Goal: Task Accomplishment & Management: Complete application form

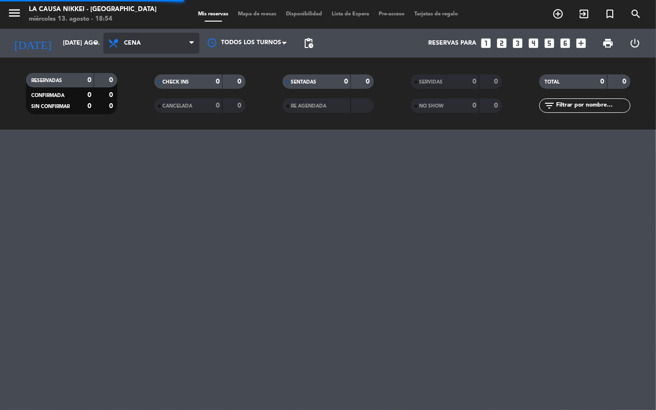
click at [190, 39] on icon at bounding box center [191, 43] width 4 height 8
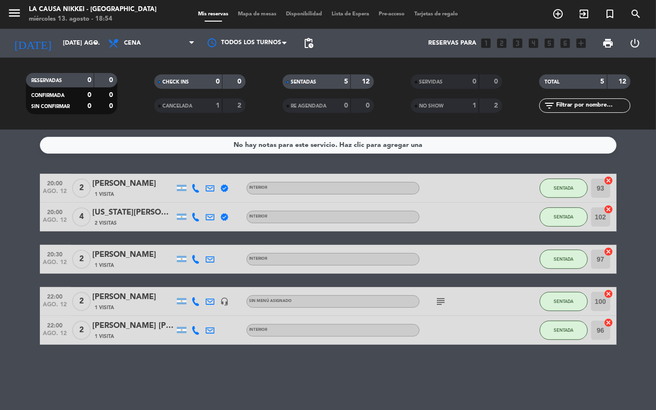
click at [190, 39] on icon at bounding box center [191, 43] width 4 height 8
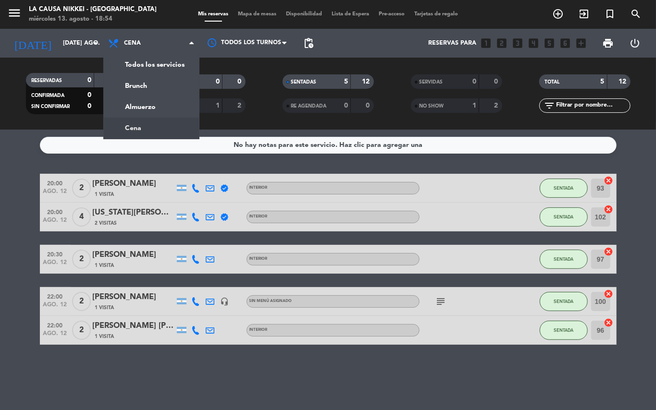
click at [190, 39] on icon at bounding box center [191, 43] width 4 height 8
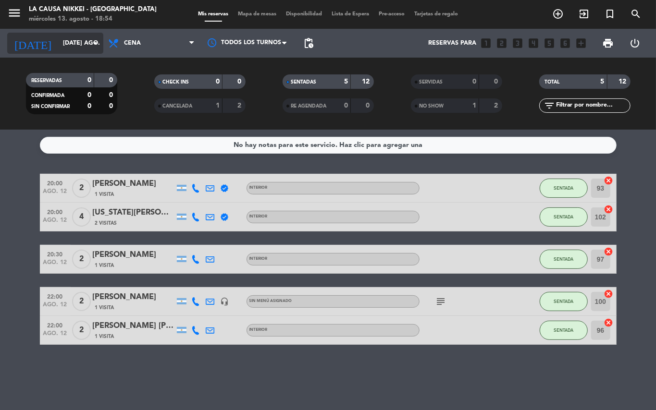
click at [94, 39] on icon "arrow_drop_down" at bounding box center [95, 43] width 12 height 12
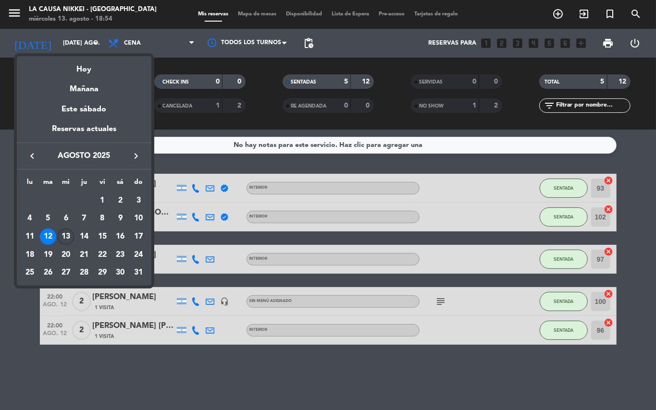
click at [68, 235] on div "13" at bounding box center [66, 237] width 16 height 16
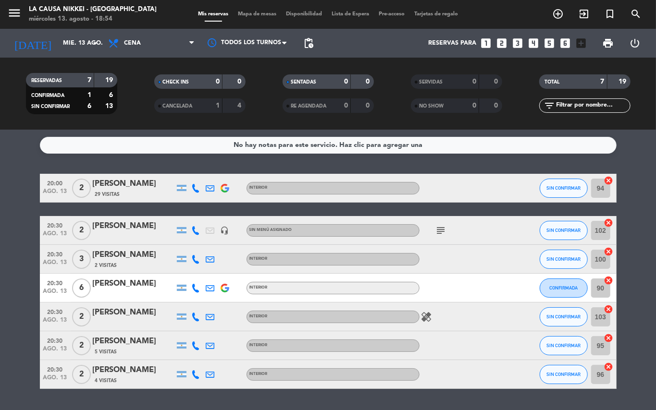
click at [437, 230] on icon "subject" at bounding box center [441, 231] width 12 height 12
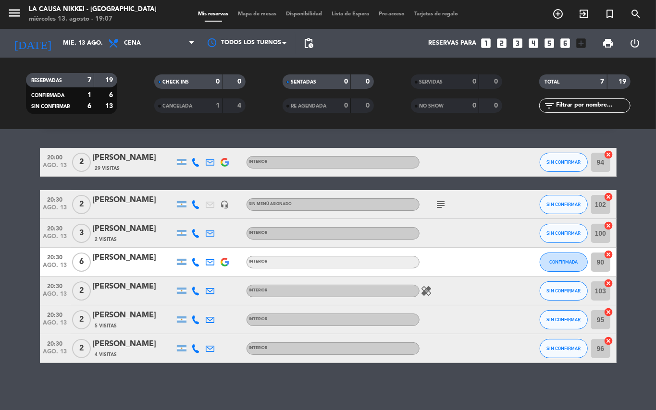
click at [0, 274] on bookings-row "20:00 ago. 13 2 [PERSON_NAME] 29 Visitas INTERIOR SIN CONFIRMAR 94 cancel 20:30…" at bounding box center [328, 255] width 656 height 215
click at [195, 261] on icon at bounding box center [196, 262] width 9 height 9
click at [427, 287] on icon "healing" at bounding box center [427, 291] width 12 height 12
click at [443, 206] on icon "subject" at bounding box center [441, 205] width 12 height 12
click at [191, 161] on div at bounding box center [196, 162] width 14 height 28
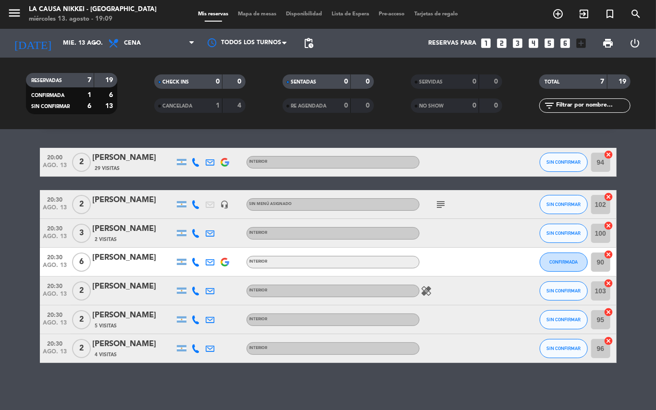
click at [194, 160] on icon at bounding box center [196, 162] width 9 height 9
click at [198, 147] on span "content_paste" at bounding box center [197, 145] width 7 height 7
click at [197, 235] on icon at bounding box center [196, 233] width 9 height 9
click at [191, 220] on span "Copiar" at bounding box center [185, 217] width 20 height 10
click at [192, 259] on icon at bounding box center [196, 262] width 9 height 9
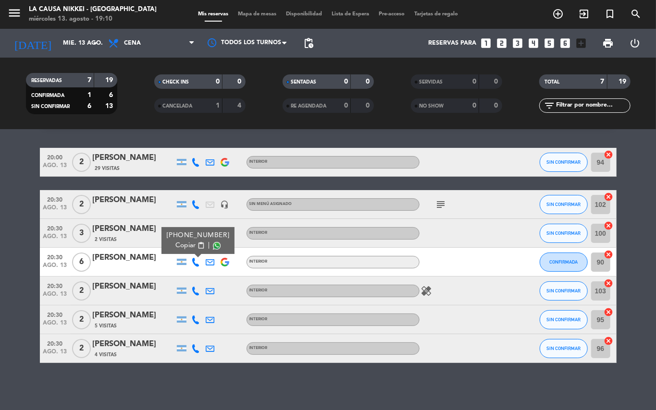
click at [197, 248] on span "content_paste" at bounding box center [200, 245] width 7 height 7
click at [199, 291] on icon at bounding box center [196, 291] width 9 height 9
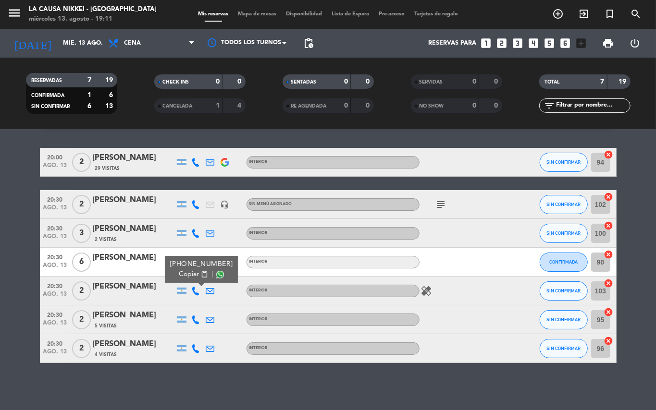
click at [202, 278] on span "content_paste" at bounding box center [203, 274] width 7 height 7
click at [195, 320] on icon at bounding box center [196, 320] width 9 height 9
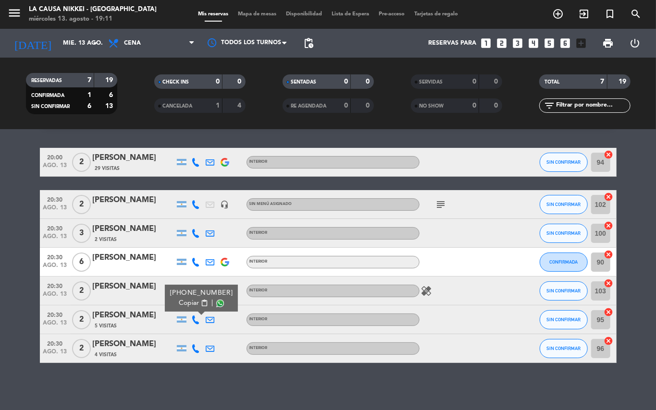
click at [197, 308] on div "[PHONE_NUMBER] Copiar content_paste |" at bounding box center [201, 298] width 73 height 27
click at [200, 304] on span "content_paste" at bounding box center [203, 303] width 7 height 7
click at [197, 350] on icon at bounding box center [196, 349] width 9 height 9
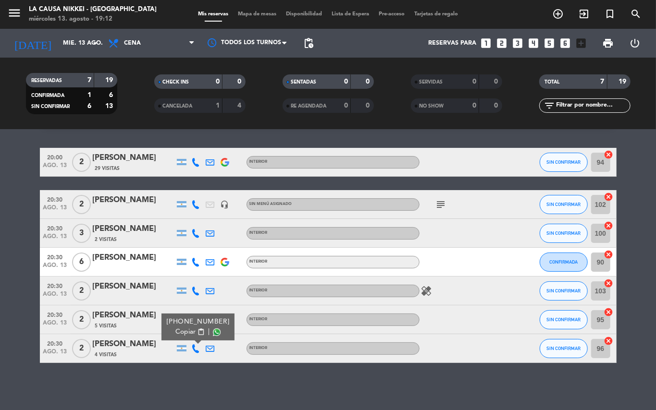
click at [200, 334] on span "content_paste" at bounding box center [200, 332] width 7 height 7
click at [111, 371] on div "No hay notas para este servicio. Haz clic para agregar una 20:00 ago. 13 2 [PER…" at bounding box center [328, 270] width 656 height 281
click at [212, 346] on icon at bounding box center [210, 349] width 9 height 9
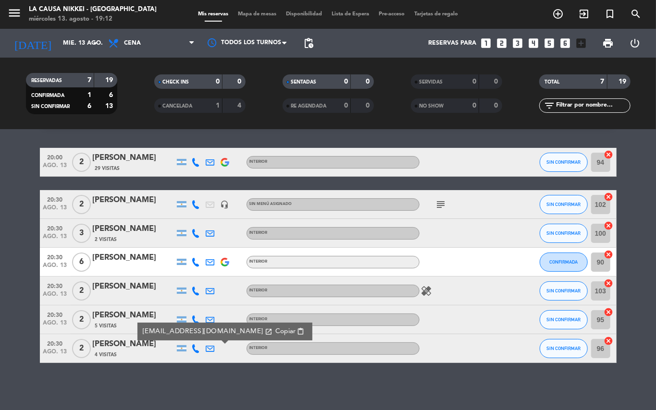
click at [195, 348] on icon at bounding box center [196, 349] width 9 height 9
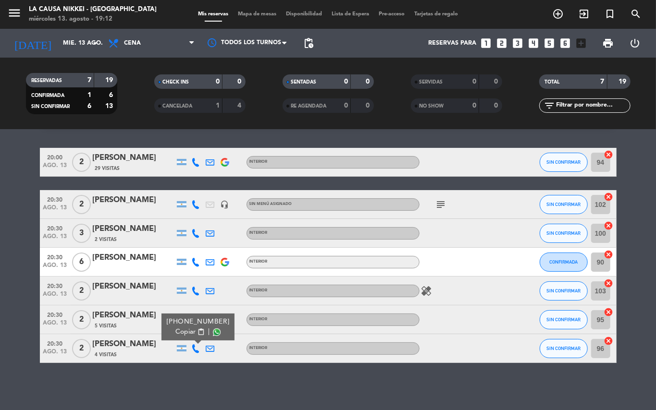
click at [214, 334] on span at bounding box center [217, 333] width 8 height 8
click at [7, 300] on bookings-row "20:00 ago. 13 2 [PERSON_NAME] 29 Visitas INTERIOR SIN CONFIRMAR 94 cancel 20:30…" at bounding box center [328, 255] width 656 height 215
click at [0, 270] on bookings-row "20:00 ago. 13 2 [PERSON_NAME] 29 Visitas INTERIOR SIN CONFIRMAR 94 cancel 20:30…" at bounding box center [328, 255] width 656 height 215
click at [573, 288] on span "SIN CONFIRMAR" at bounding box center [563, 290] width 34 height 5
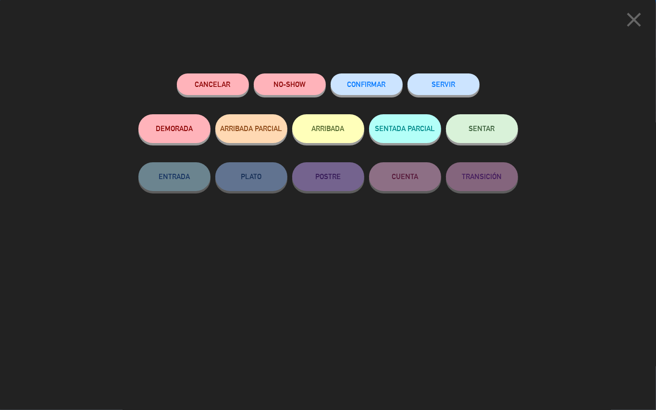
click at [298, 77] on button "NO-SHOW" at bounding box center [290, 85] width 72 height 22
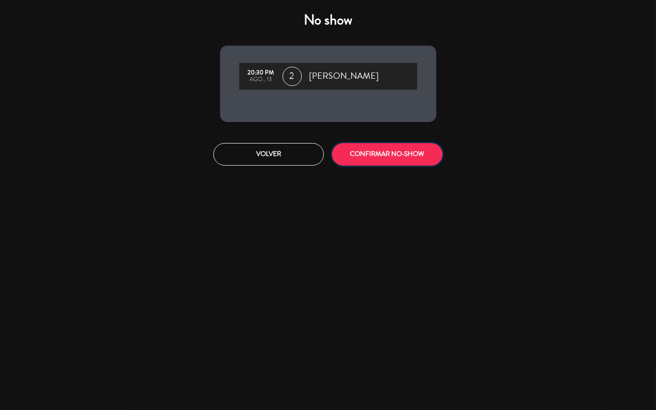
click at [408, 162] on button "CONFIRMAR NO-SHOW" at bounding box center [387, 154] width 111 height 23
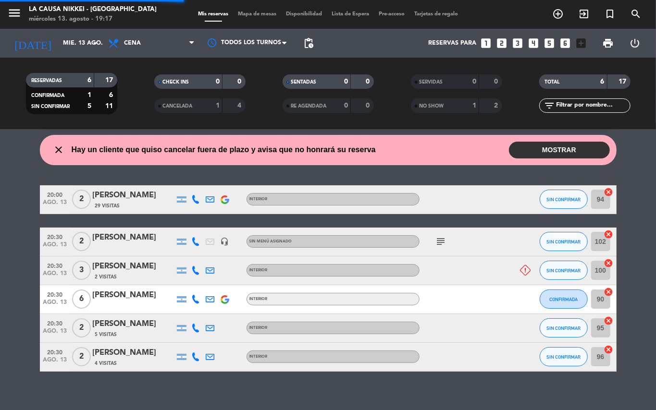
scroll to position [35, 0]
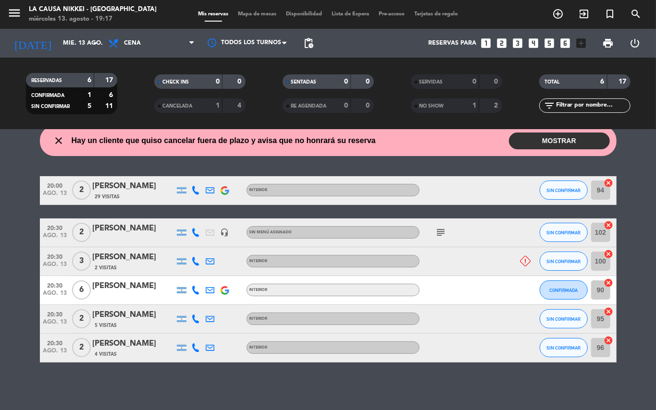
click at [0, 298] on bookings-row "20:00 ago. 13 2 [PERSON_NAME] 29 Visitas INTERIOR SIN CONFIRMAR 94 cancel 20:30…" at bounding box center [328, 269] width 656 height 186
click at [443, 231] on icon "subject" at bounding box center [441, 233] width 12 height 12
click at [557, 188] on span "SIN CONFIRMAR" at bounding box center [563, 190] width 34 height 5
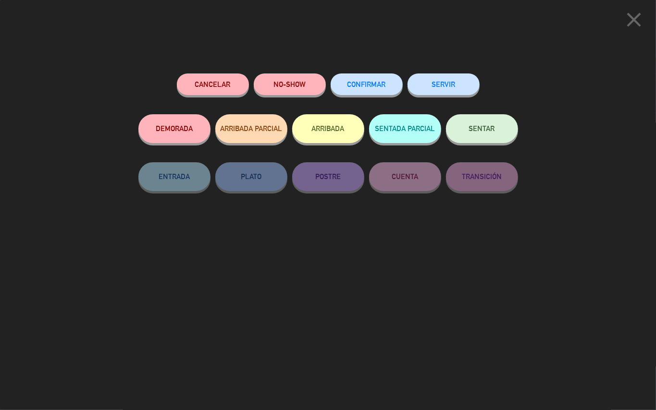
click at [381, 83] on span "CONFIRMAR" at bounding box center [366, 84] width 38 height 8
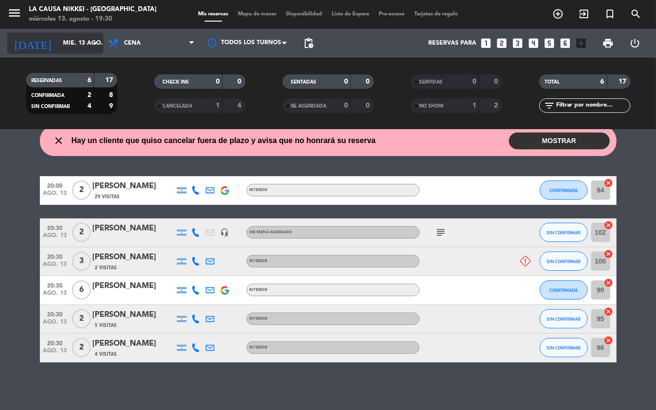
click at [69, 45] on input "mié. 13 ago." at bounding box center [98, 43] width 81 height 16
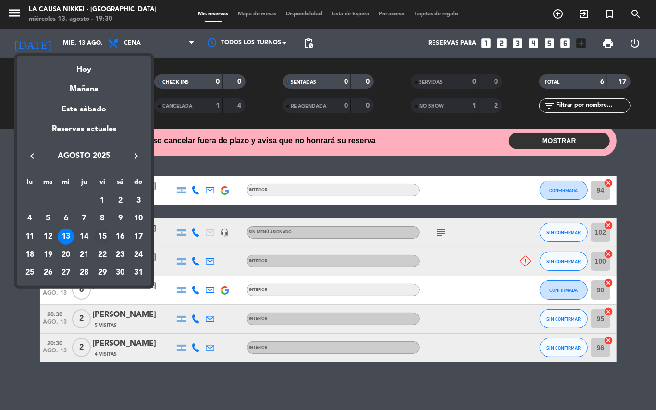
click at [100, 241] on div "15" at bounding box center [102, 237] width 16 height 16
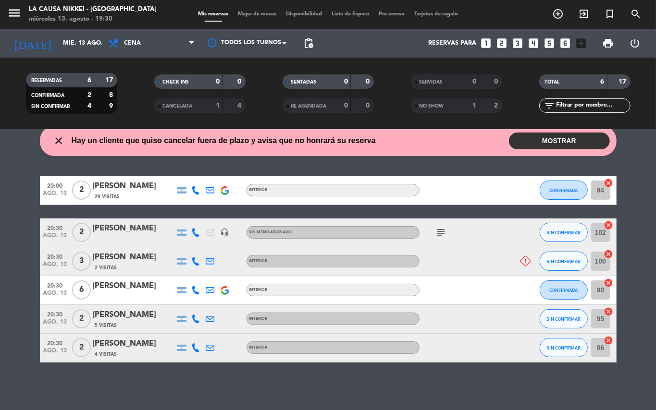
type input "vie. 15 ago."
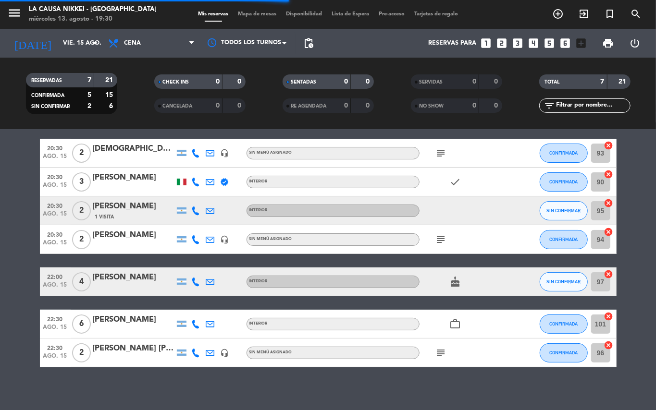
scroll to position [0, 0]
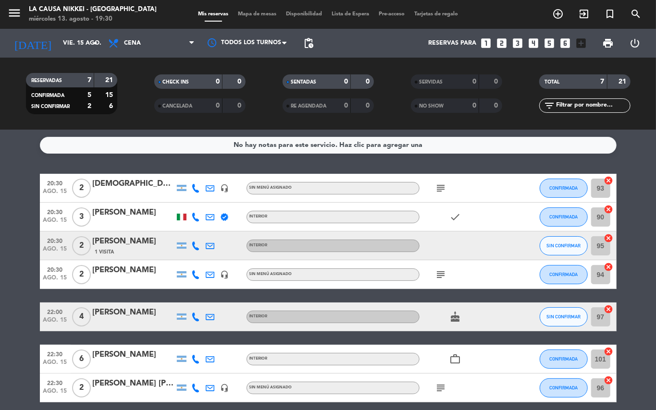
click at [0, 274] on bookings-row "20:30 ago. 15 2 [DEMOGRAPHIC_DATA][PERSON_NAME] headset_mic Sin menú asignado s…" at bounding box center [328, 288] width 656 height 229
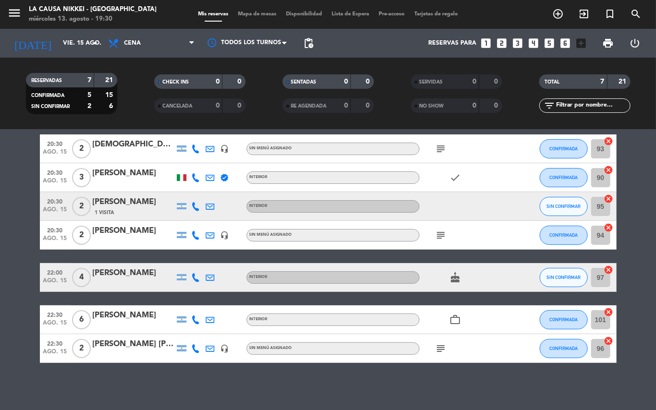
click at [442, 346] on icon "subject" at bounding box center [441, 349] width 12 height 12
click at [441, 235] on icon "subject" at bounding box center [441, 236] width 12 height 12
click at [637, 231] on bookings-row "20:30 ago. 15 2 [DEMOGRAPHIC_DATA][PERSON_NAME] headset_mic Sin menú asignado s…" at bounding box center [328, 249] width 656 height 229
click at [557, 18] on icon "add_circle_outline" at bounding box center [558, 14] width 12 height 12
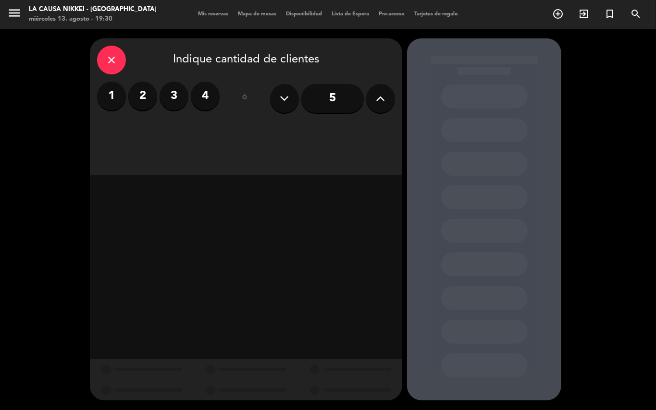
click at [141, 100] on label "2" at bounding box center [142, 96] width 29 height 29
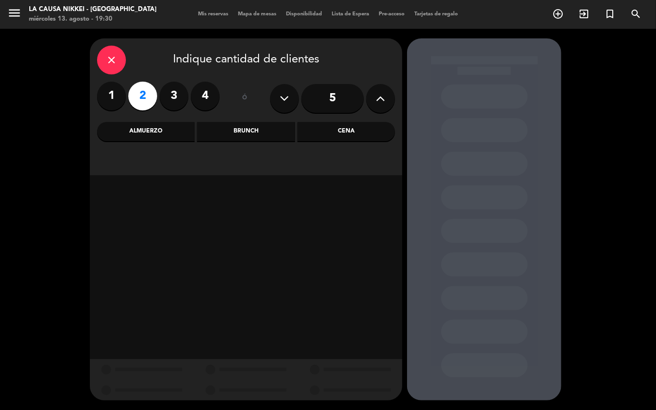
click at [338, 133] on div "Cena" at bounding box center [346, 131] width 98 height 19
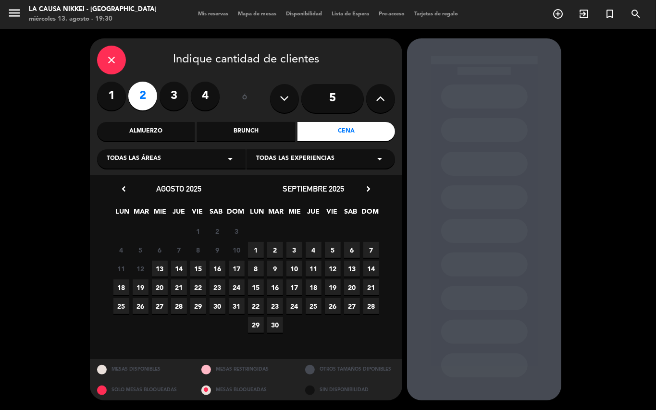
click at [198, 262] on span "15" at bounding box center [198, 269] width 16 height 16
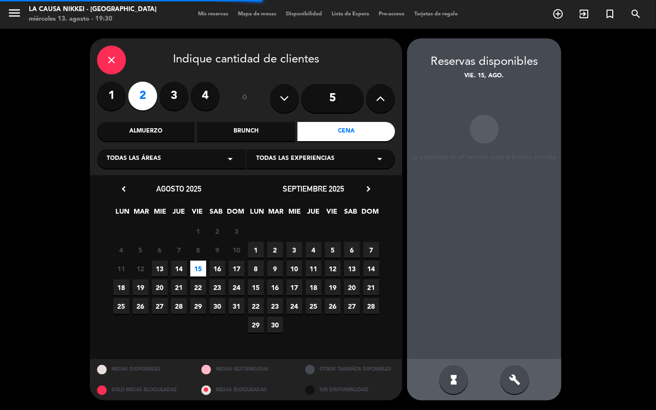
click at [180, 270] on span "14" at bounding box center [179, 269] width 16 height 16
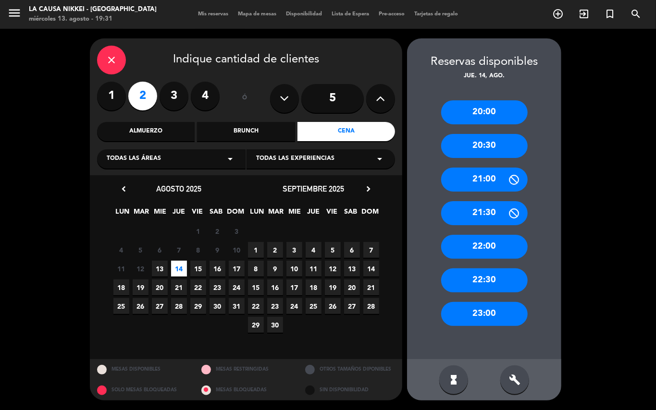
click at [486, 248] on div "22:00" at bounding box center [484, 247] width 86 height 24
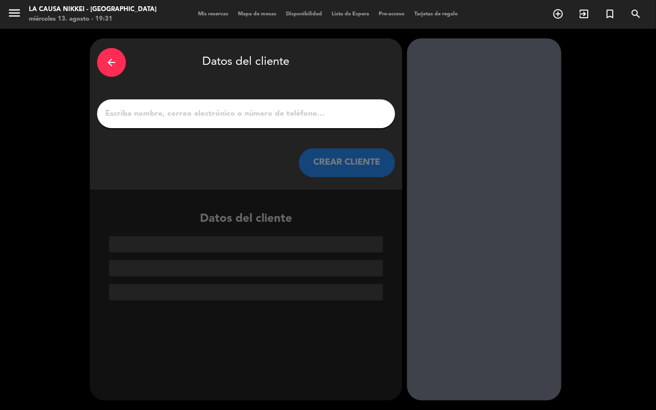
click at [315, 110] on input "1" at bounding box center [245, 113] width 283 height 13
paste input "[PERSON_NAME]"
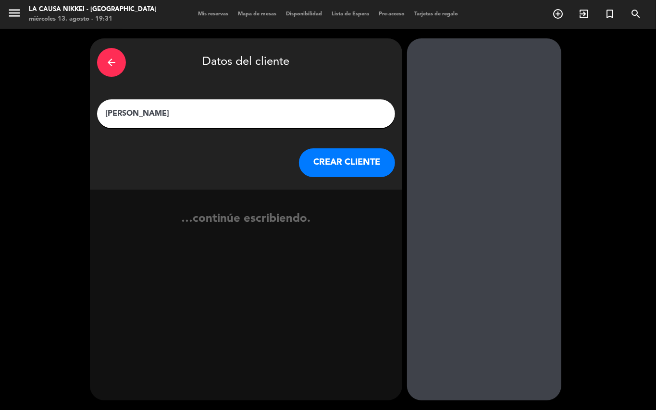
type input "[PERSON_NAME]"
click at [354, 160] on button "CREAR CLIENTE" at bounding box center [347, 162] width 96 height 29
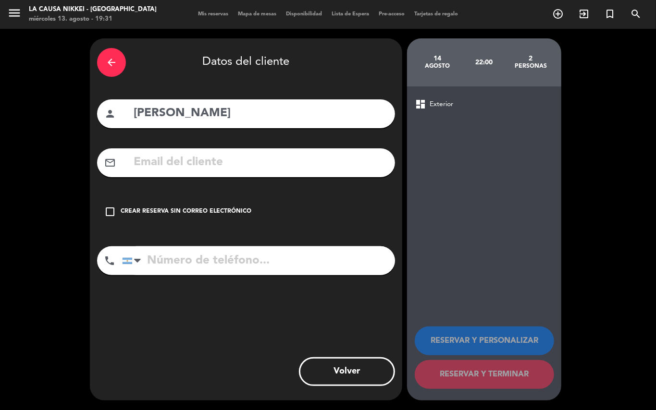
click at [268, 158] on input "text" at bounding box center [260, 163] width 255 height 20
paste input "[EMAIL_ADDRESS][DOMAIN_NAME]"
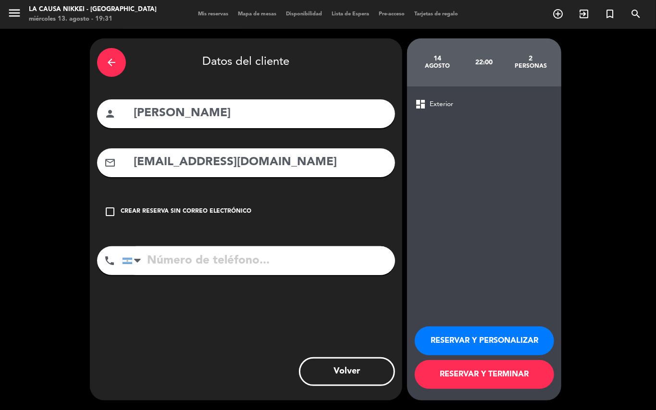
type input "[EMAIL_ADDRESS][DOMAIN_NAME]"
click at [318, 251] on input "tel" at bounding box center [258, 260] width 273 height 29
paste input "1155252019"
type input "1155252019"
click at [481, 341] on button "RESERVAR Y PERSONALIZAR" at bounding box center [484, 341] width 139 height 29
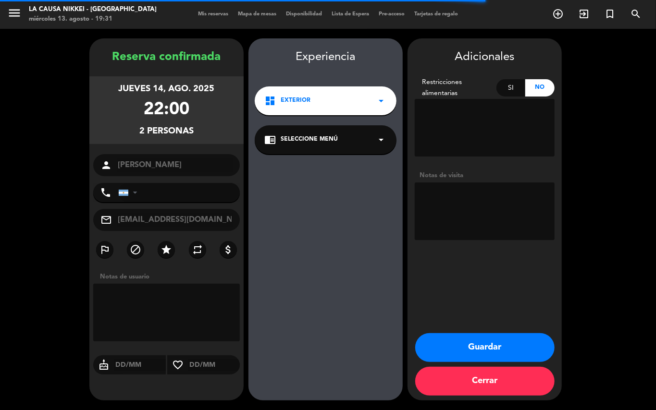
type input "[PHONE_NUMBER]"
click at [473, 199] on textarea at bounding box center [485, 212] width 140 height 58
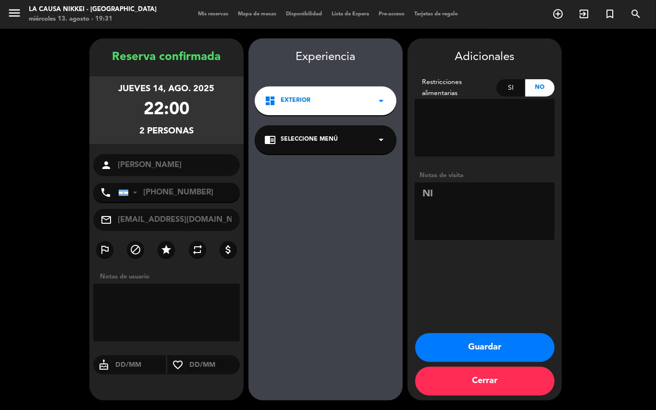
type textarea "N"
paste textarea "Sabores del mundo"
type textarea "BIG BOX - Sabores del mundo"
click at [525, 341] on button "Guardar" at bounding box center [484, 347] width 139 height 29
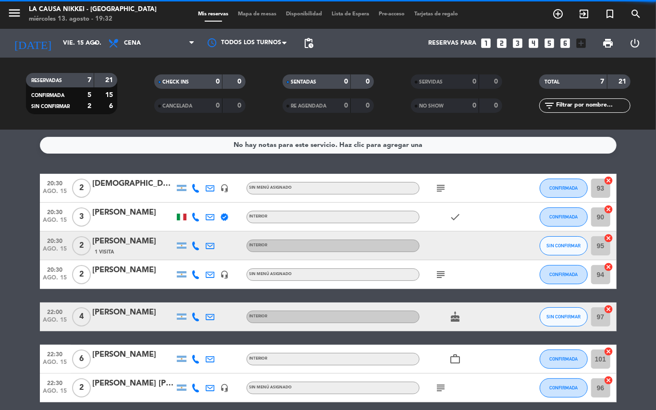
click at [0, 262] on bookings-row "20:30 ago. 15 2 [DEMOGRAPHIC_DATA][PERSON_NAME] headset_mic Sin menú asignado s…" at bounding box center [328, 288] width 656 height 229
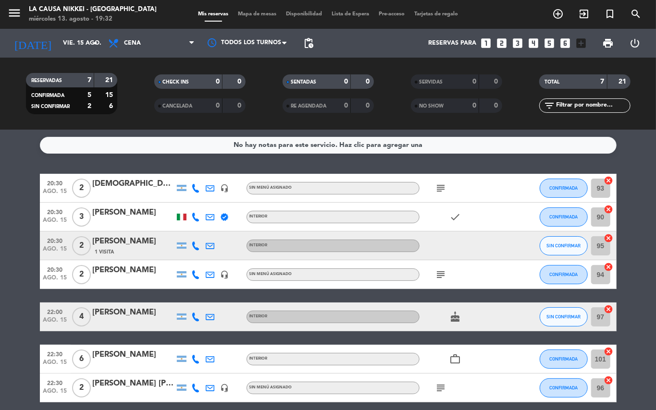
click at [348, 12] on span "Lista de Espera" at bounding box center [350, 14] width 47 height 5
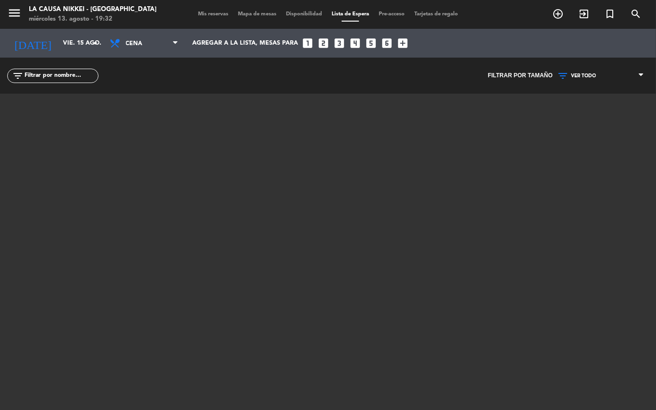
click at [208, 13] on span "Mis reservas" at bounding box center [213, 14] width 40 height 5
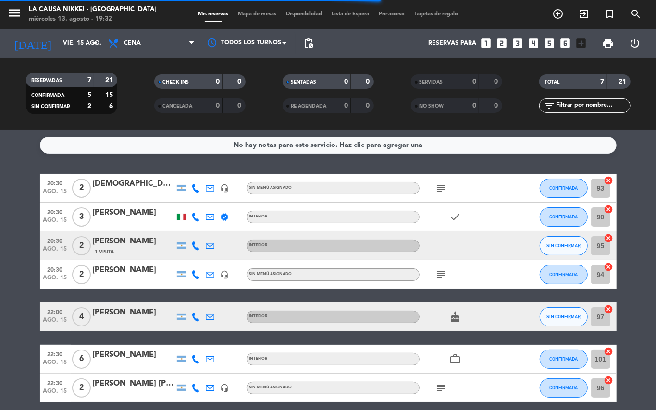
click at [0, 138] on service-notes "No hay notas para este servicio. Haz clic para agregar una" at bounding box center [328, 145] width 656 height 17
click at [556, 16] on icon "add_circle_outline" at bounding box center [558, 14] width 12 height 12
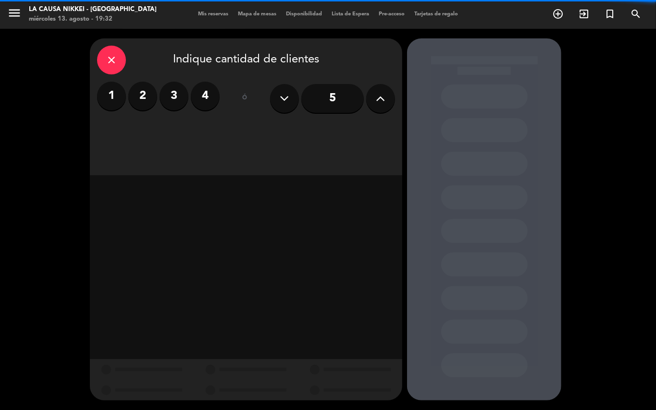
click at [140, 93] on label "2" at bounding box center [142, 96] width 29 height 29
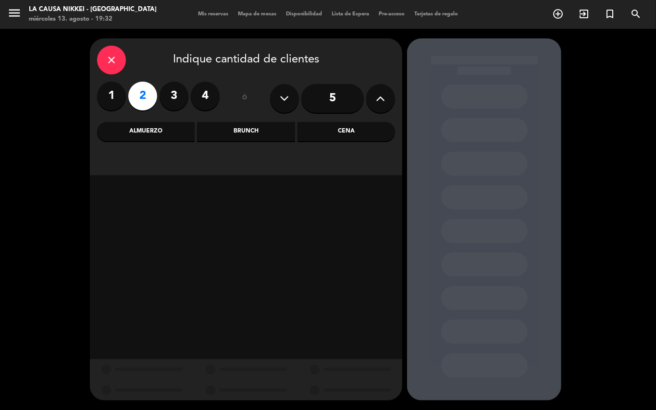
click at [371, 129] on div "Cena" at bounding box center [346, 131] width 98 height 19
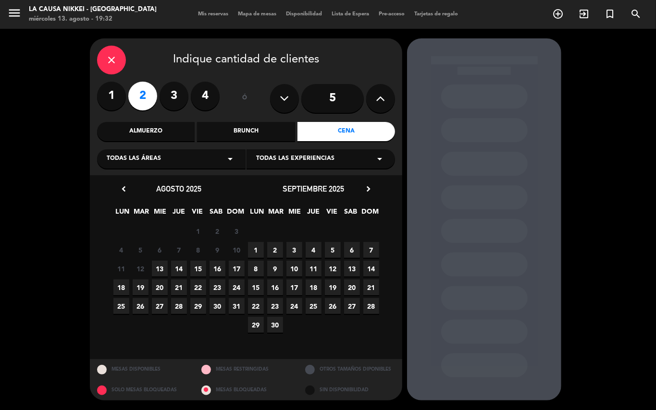
click at [183, 267] on span "14" at bounding box center [179, 269] width 16 height 16
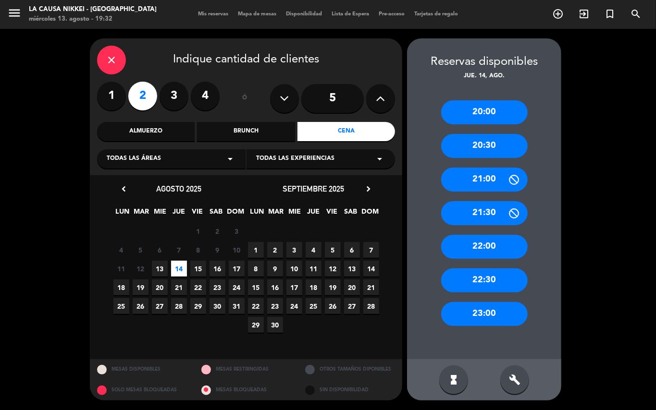
click at [500, 252] on div "22:00" at bounding box center [484, 247] width 86 height 24
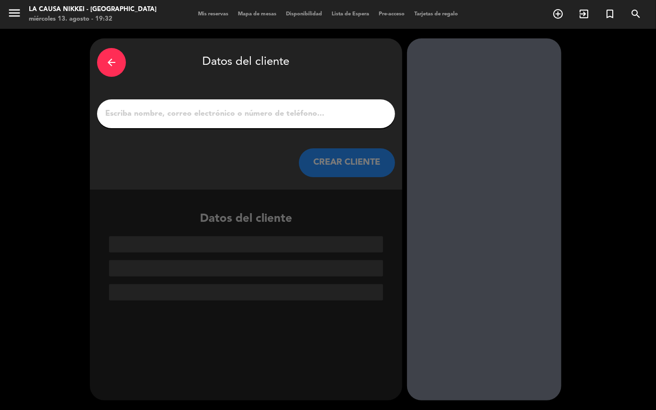
click at [272, 118] on input "1" at bounding box center [245, 113] width 283 height 13
paste input "[PERSON_NAME]"
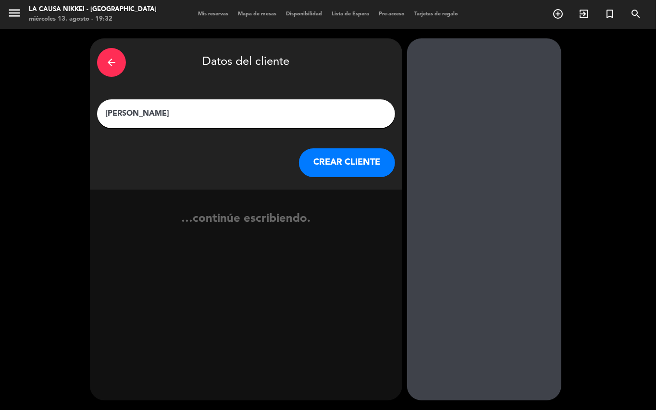
type input "[PERSON_NAME]"
click at [360, 172] on button "CREAR CLIENTE" at bounding box center [347, 162] width 96 height 29
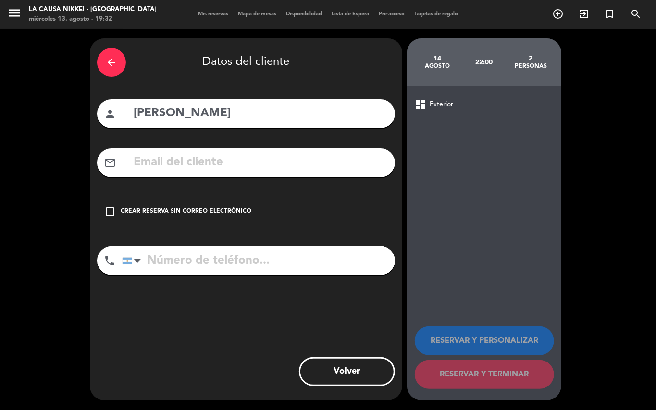
click at [270, 164] on input "text" at bounding box center [260, 163] width 255 height 20
paste input "[EMAIL_ADDRESS][DOMAIN_NAME]"
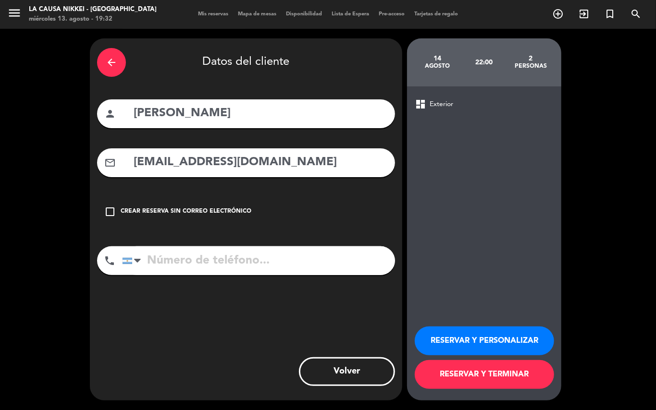
type input "[EMAIL_ADDRESS][DOMAIN_NAME]"
click at [287, 262] on input "tel" at bounding box center [258, 260] width 273 height 29
click at [293, 260] on input "tel" at bounding box center [258, 260] width 273 height 29
paste input "1155252019"
type input "1155252019"
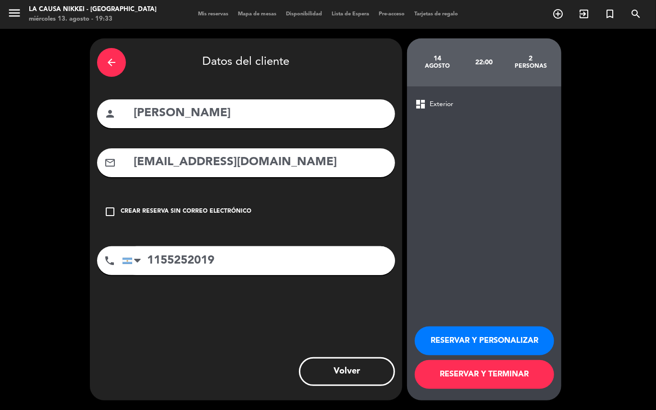
click at [485, 339] on button "RESERVAR Y PERSONALIZAR" at bounding box center [484, 341] width 139 height 29
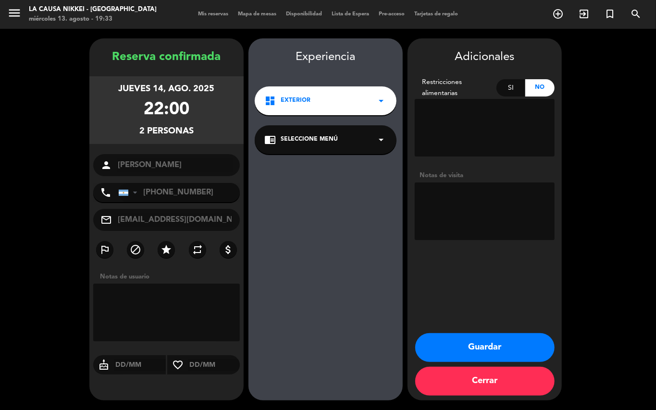
click at [478, 204] on textarea at bounding box center [485, 212] width 140 height 58
type textarea "BIG BOX - Sabores del Mundo"
click at [519, 350] on button "Guardar" at bounding box center [484, 347] width 139 height 29
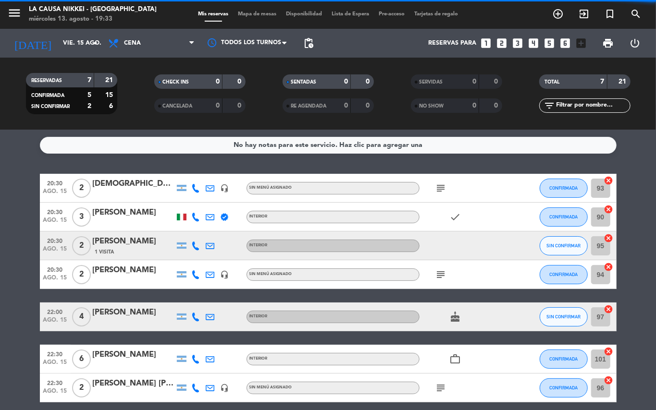
click at [63, 279] on span "ago. 15" at bounding box center [55, 280] width 24 height 11
click at [0, 299] on bookings-row "20:30 ago. 15 2 [DEMOGRAPHIC_DATA][PERSON_NAME] headset_mic Sin menú asignado s…" at bounding box center [328, 288] width 656 height 229
